Goal: Use online tool/utility: Utilize a website feature to perform a specific function

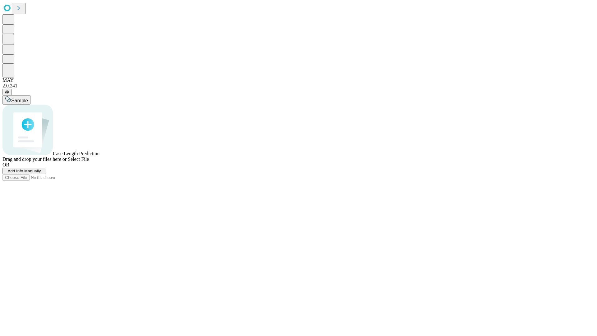
click at [89, 162] on span "Select File" at bounding box center [78, 158] width 21 height 5
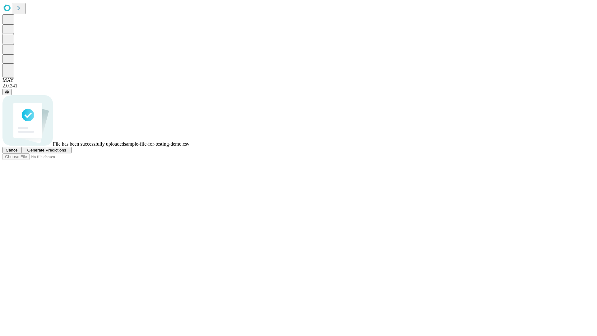
click at [66, 152] on span "Generate Predictions" at bounding box center [46, 150] width 39 height 5
